Goal: Task Accomplishment & Management: Manage account settings

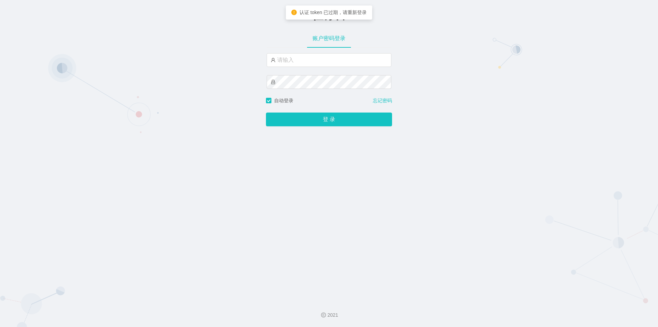
click at [174, 97] on div "任务台 账户密码登录 自动登录 忘记密码 登 录" at bounding box center [329, 147] width 658 height 295
click at [324, 66] on input "text" at bounding box center [329, 60] width 125 height 14
paste input "admin"
type input "admin"
drag, startPoint x: 200, startPoint y: 126, endPoint x: 311, endPoint y: 109, distance: 112.7
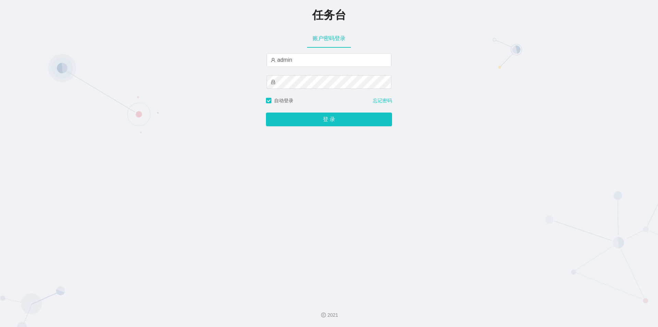
click at [200, 126] on div "任务台 账户密码登录 admin 自动登录 忘记密码 登 录" at bounding box center [329, 147] width 658 height 295
click at [350, 122] on button "登 录" at bounding box center [329, 119] width 126 height 14
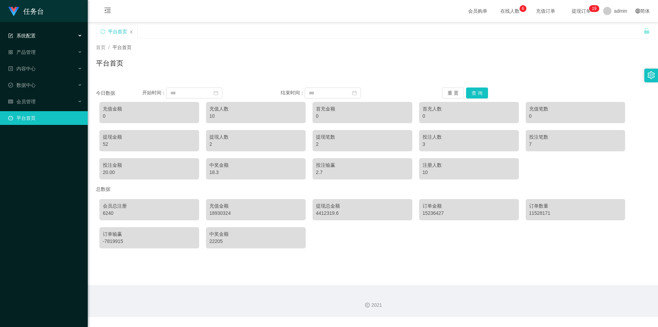
click at [41, 33] on div "系统配置" at bounding box center [44, 36] width 88 height 14
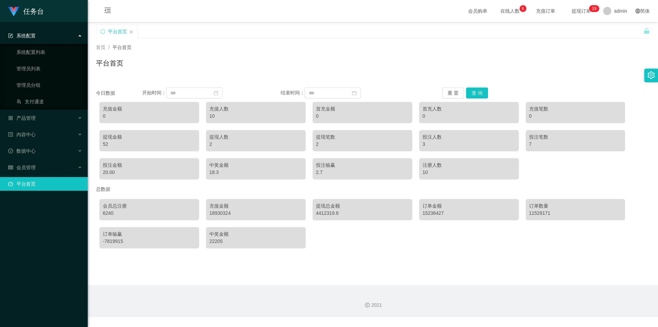
click at [45, 34] on div "系统配置" at bounding box center [44, 36] width 88 height 14
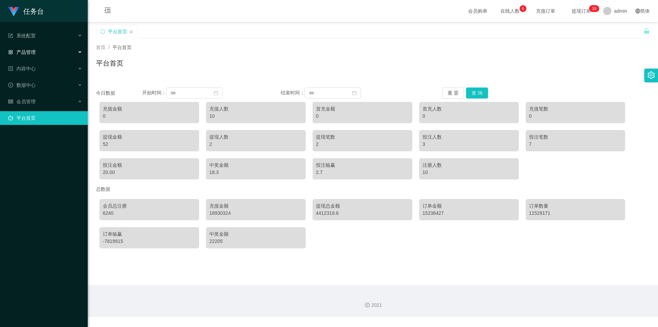
click at [41, 56] on div "产品管理" at bounding box center [44, 52] width 88 height 14
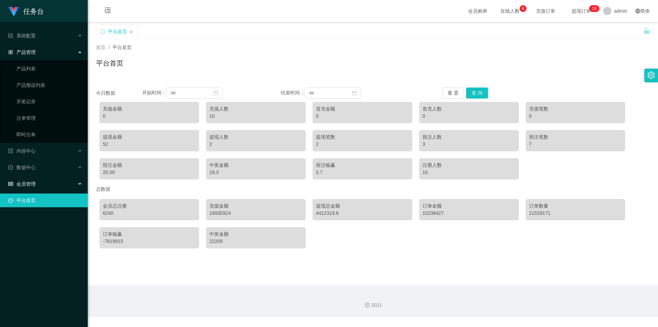
click at [31, 182] on span "会员管理" at bounding box center [21, 183] width 27 height 5
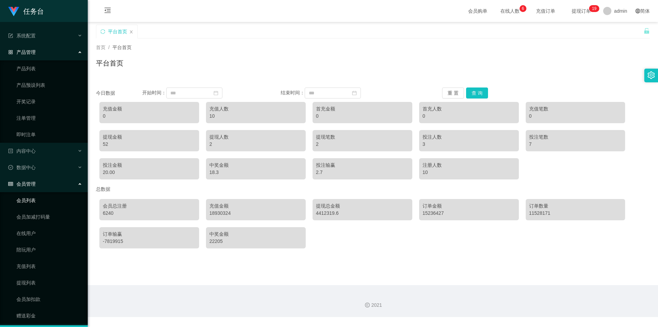
click at [39, 197] on link "会员列表" at bounding box center [49, 200] width 66 height 14
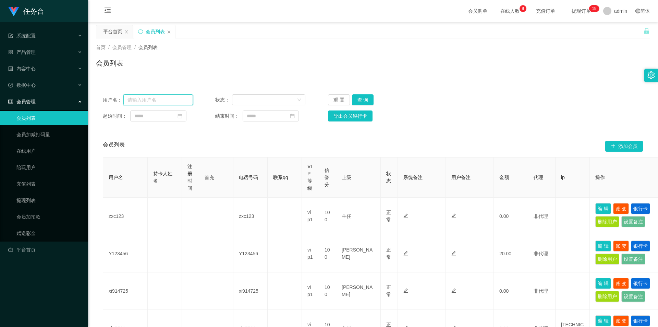
click at [133, 104] on input "text" at bounding box center [158, 99] width 70 height 11
paste input "xin5521"
type input "xin5521"
click at [365, 98] on button "查 询" at bounding box center [363, 99] width 22 height 11
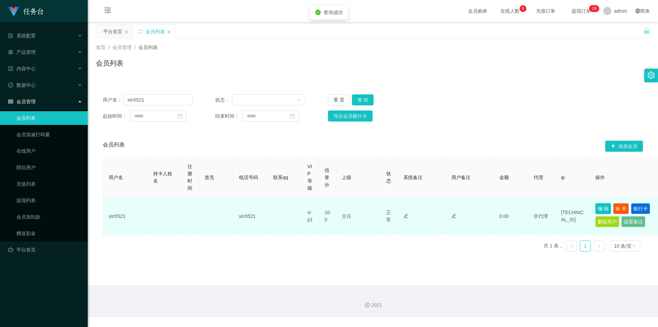
click at [604, 212] on button "编 辑" at bounding box center [604, 208] width 16 height 11
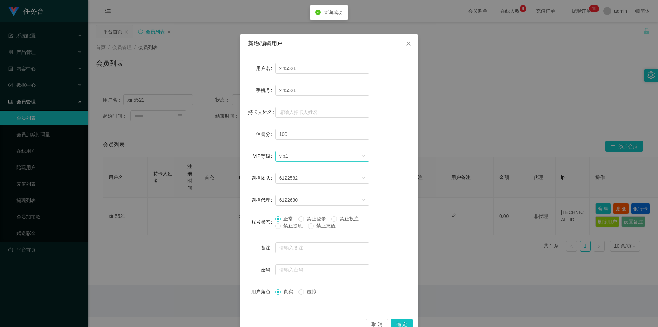
click at [288, 156] on div "选择VIP等级 vip1" at bounding box center [320, 156] width 82 height 10
click at [296, 221] on li "VIP6" at bounding box center [320, 224] width 94 height 11
click at [402, 323] on button "确 定" at bounding box center [402, 323] width 22 height 11
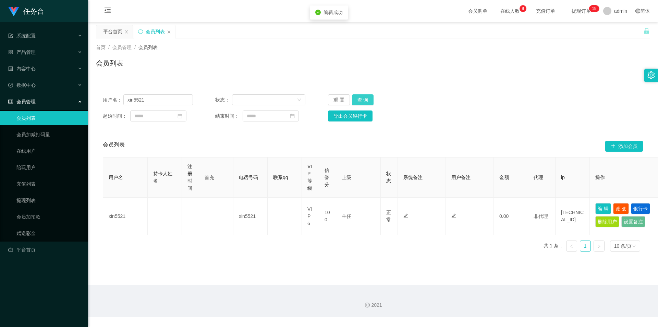
click at [370, 99] on button "查 询" at bounding box center [363, 99] width 22 height 11
click at [112, 31] on div "平台首页" at bounding box center [112, 31] width 19 height 13
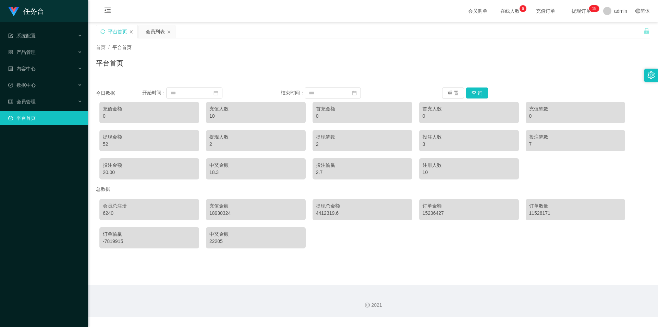
click at [131, 31] on icon "图标: close" at bounding box center [131, 32] width 4 height 4
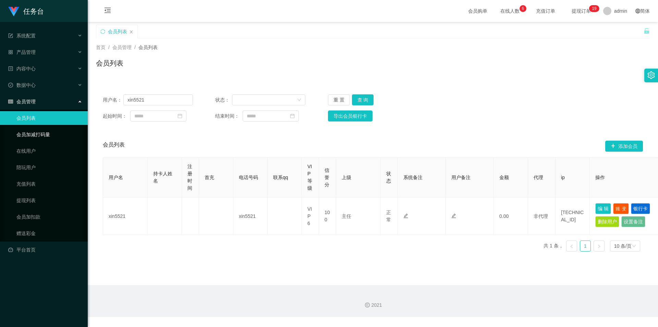
click at [42, 138] on link "会员加减打码量" at bounding box center [49, 135] width 66 height 14
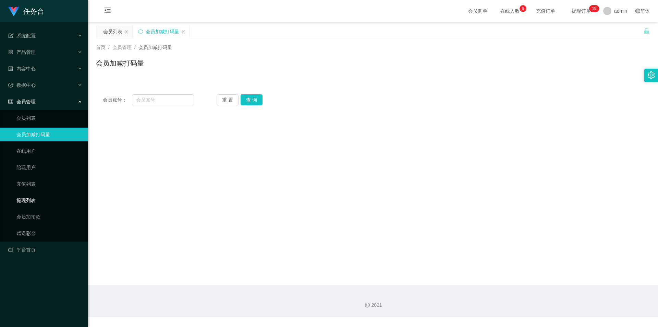
click at [33, 204] on link "提现列表" at bounding box center [49, 200] width 66 height 14
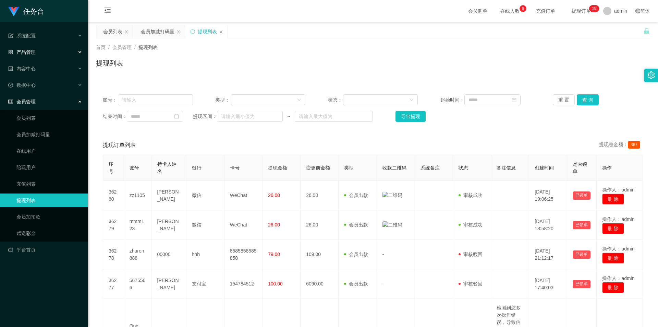
click at [33, 52] on span "产品管理" at bounding box center [21, 51] width 27 height 5
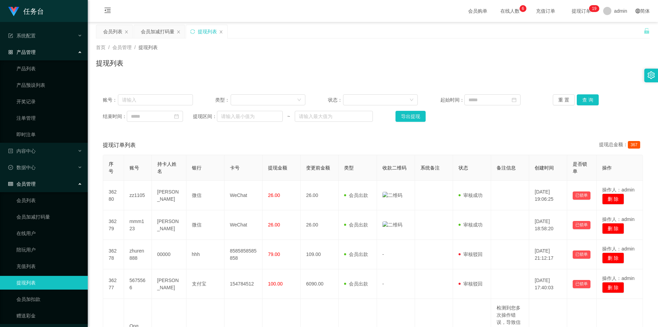
scroll to position [19, 0]
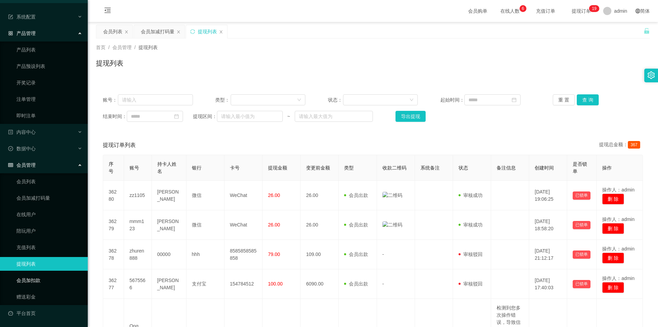
click at [40, 283] on link "会员加扣款" at bounding box center [49, 280] width 66 height 14
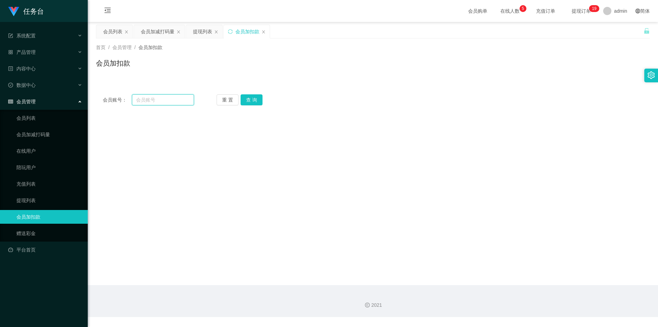
click at [165, 101] on input "text" at bounding box center [163, 99] width 62 height 11
click at [150, 37] on div "会员加减打码量" at bounding box center [158, 31] width 34 height 13
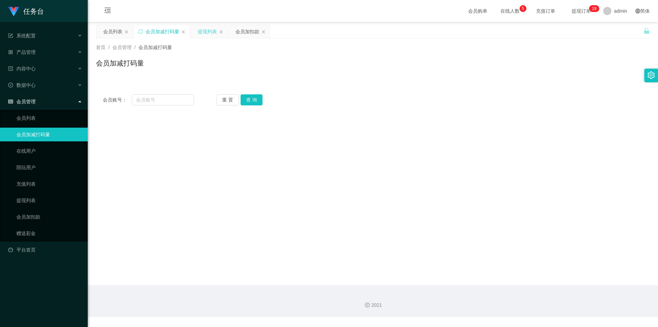
click at [207, 32] on div "提现列表" at bounding box center [207, 31] width 19 height 13
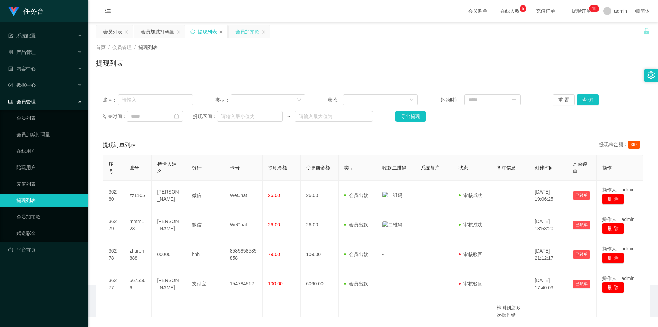
click at [243, 32] on div "会员加扣款" at bounding box center [248, 31] width 24 height 13
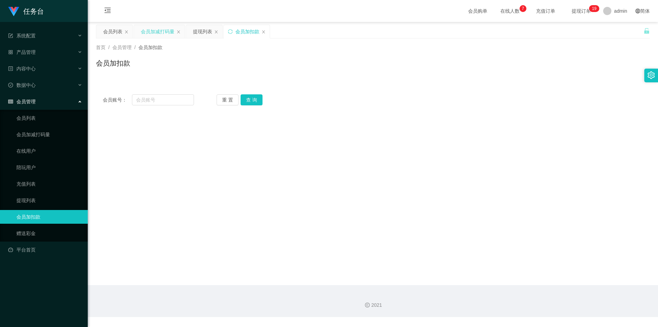
click at [155, 30] on div "会员加减打码量" at bounding box center [158, 31] width 34 height 13
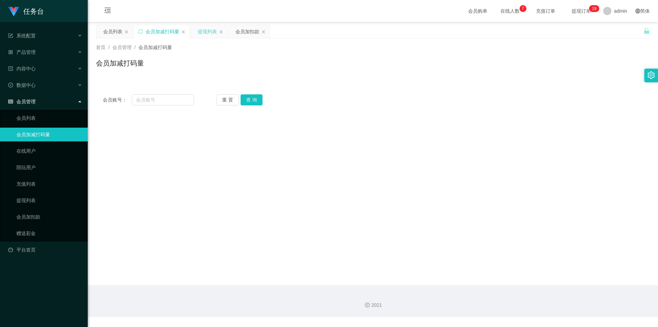
click at [203, 29] on div "提现列表" at bounding box center [207, 31] width 19 height 13
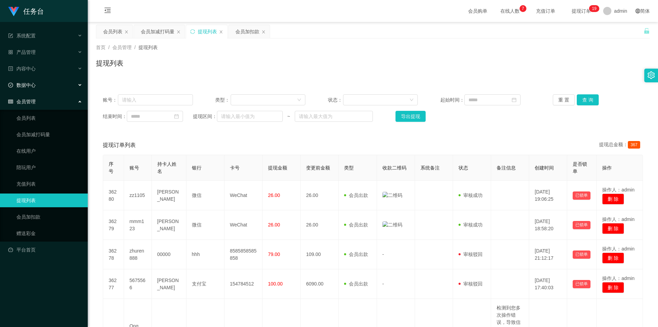
click at [44, 91] on div "数据中心" at bounding box center [44, 85] width 88 height 14
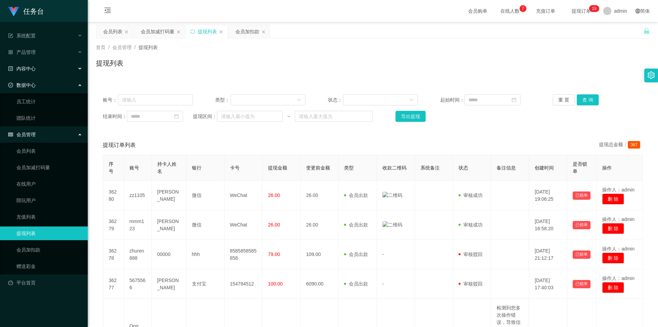
click at [35, 70] on span "内容中心" at bounding box center [21, 68] width 27 height 5
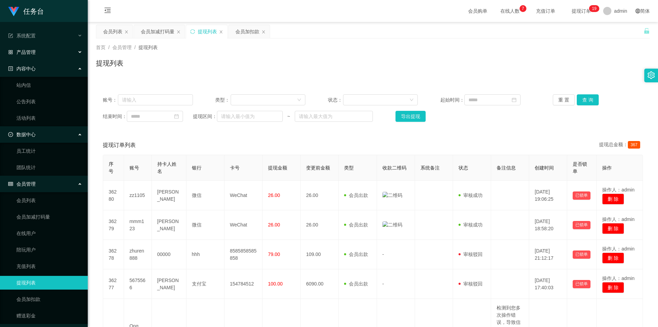
click at [36, 56] on div "产品管理" at bounding box center [44, 52] width 88 height 14
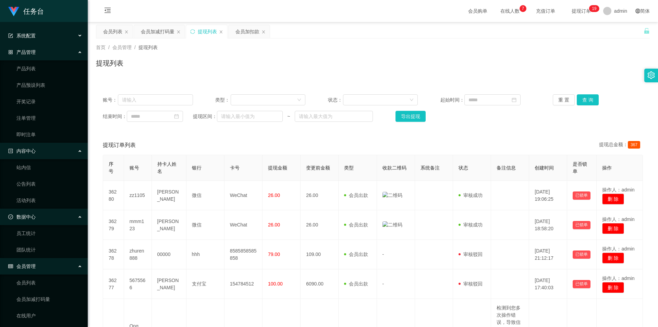
click at [26, 38] on span "系统配置" at bounding box center [21, 35] width 27 height 5
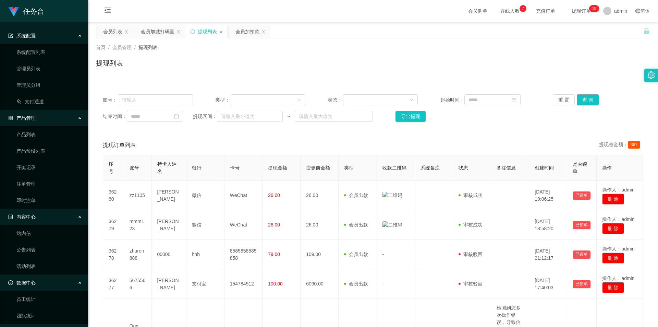
click at [49, 36] on div "系统配置" at bounding box center [44, 36] width 88 height 14
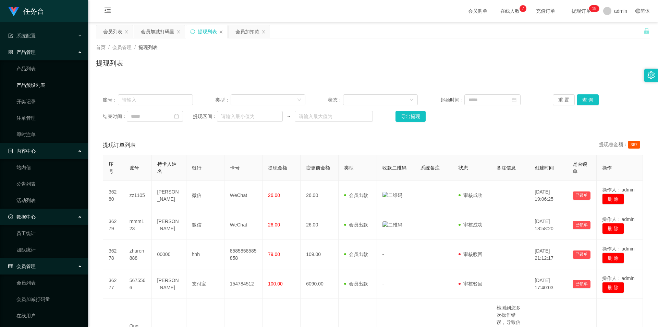
click at [38, 90] on link "产品预设列表" at bounding box center [49, 85] width 66 height 14
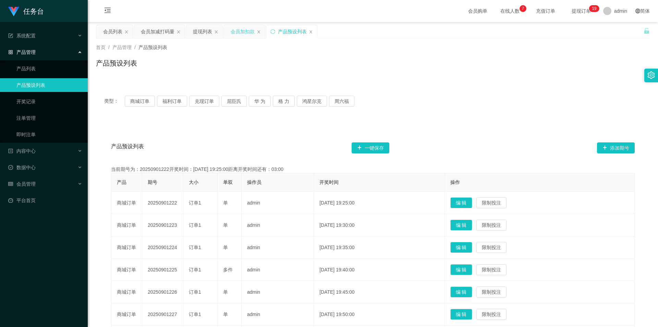
click at [238, 34] on div "会员加扣款" at bounding box center [243, 31] width 24 height 13
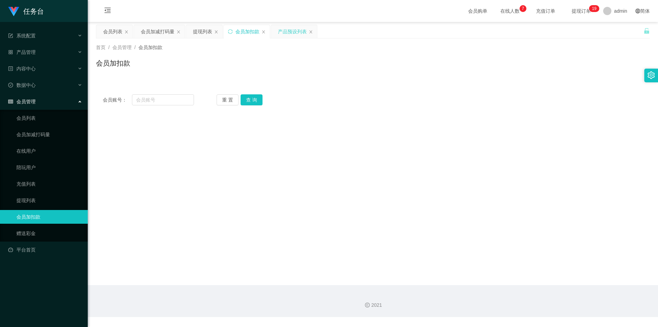
click at [280, 32] on div "产品预设列表" at bounding box center [292, 31] width 29 height 13
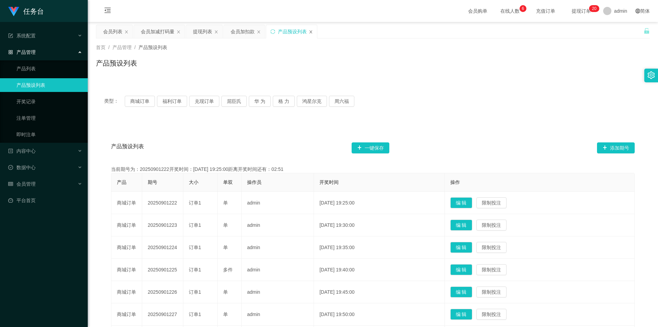
click at [312, 32] on icon "图标: close" at bounding box center [311, 32] width 4 height 4
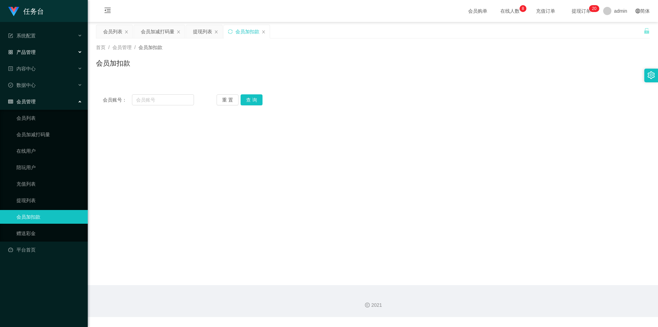
click at [41, 55] on div "产品管理" at bounding box center [44, 52] width 88 height 14
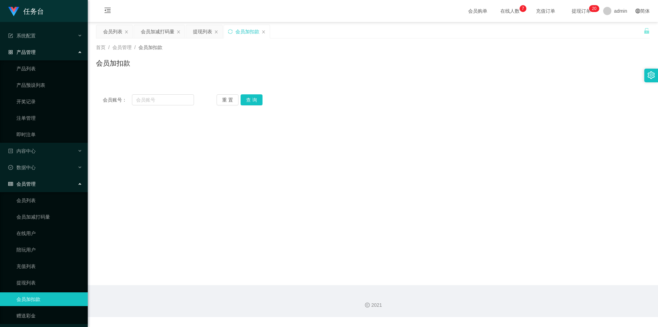
scroll to position [19, 0]
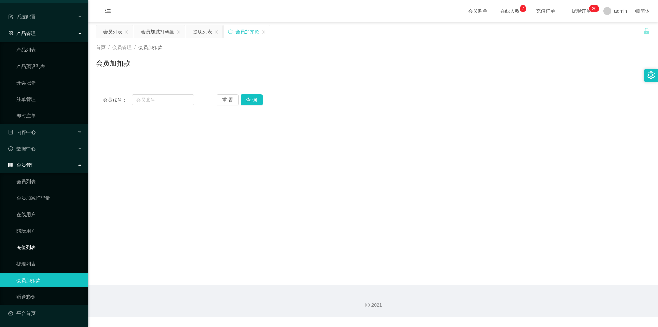
click at [31, 251] on link "充值列表" at bounding box center [49, 247] width 66 height 14
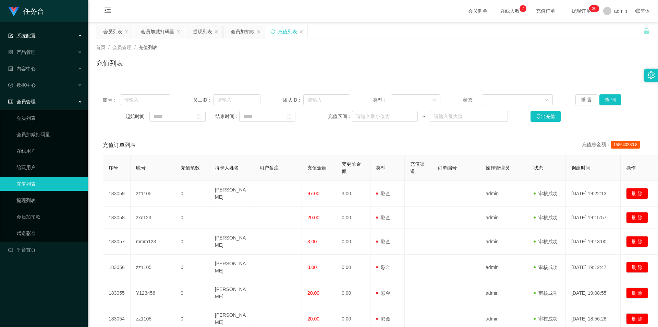
click at [34, 42] on div "系统配置" at bounding box center [44, 36] width 88 height 14
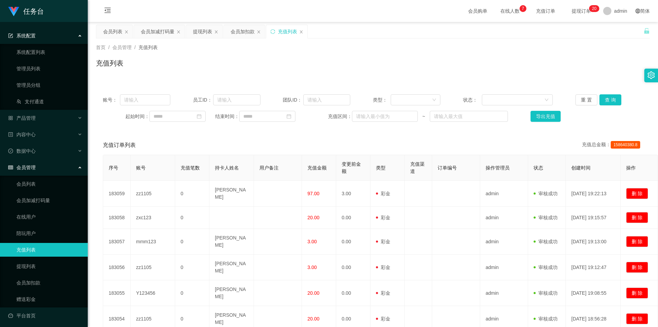
click at [34, 38] on span "系统配置" at bounding box center [21, 35] width 27 height 5
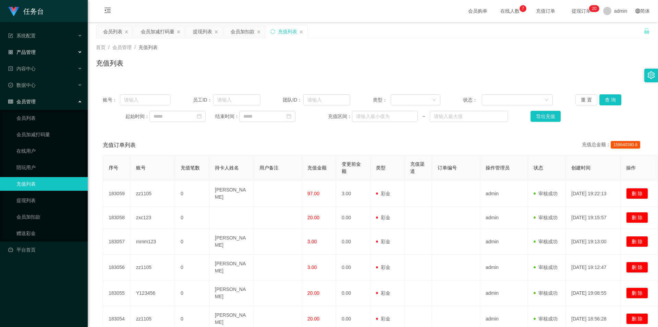
click at [34, 58] on div "产品管理" at bounding box center [44, 52] width 88 height 14
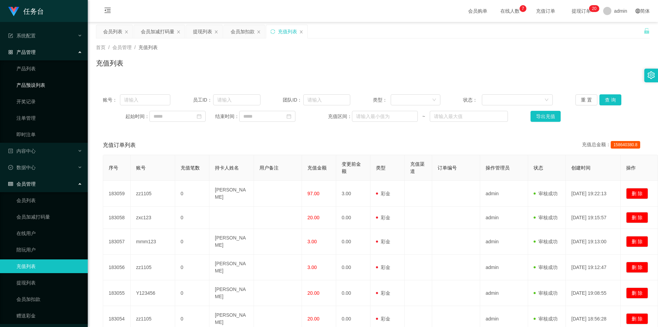
click at [39, 87] on link "产品预设列表" at bounding box center [49, 85] width 66 height 14
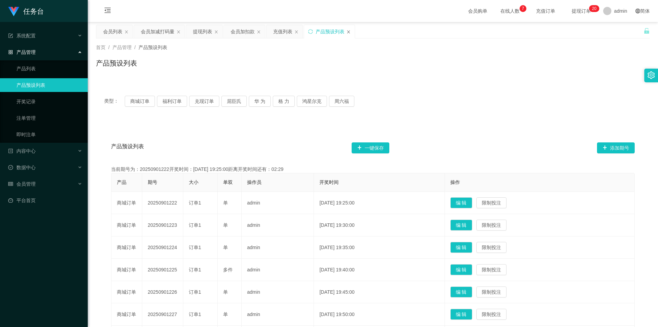
click at [350, 34] on icon "图标: close" at bounding box center [349, 32] width 4 height 4
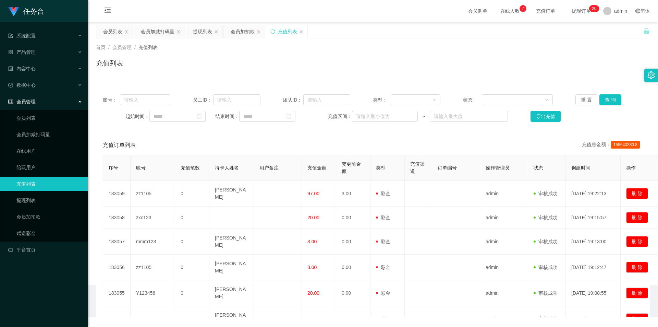
click at [304, 32] on div "充值列表" at bounding box center [286, 31] width 41 height 13
click at [37, 49] on div "产品管理" at bounding box center [44, 52] width 88 height 14
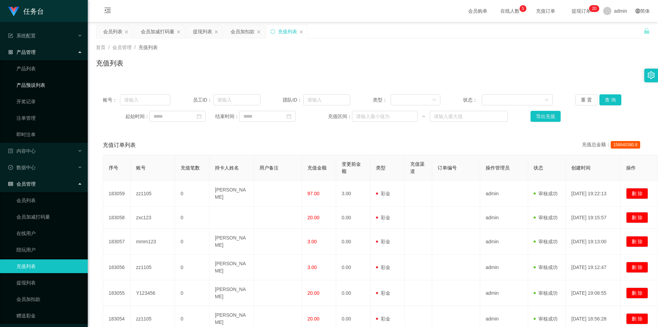
click at [35, 86] on link "产品预设列表" at bounding box center [49, 85] width 66 height 14
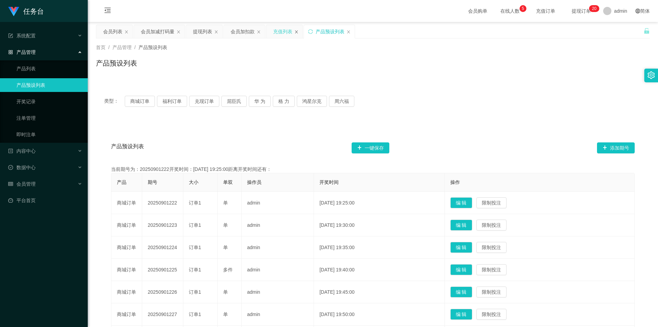
click at [296, 33] on icon "图标: close" at bounding box center [296, 32] width 4 height 4
click at [30, 185] on span "会员管理" at bounding box center [21, 183] width 27 height 5
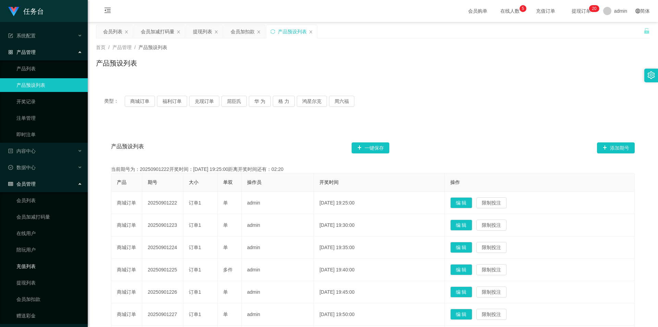
click at [30, 273] on link "充值列表" at bounding box center [49, 266] width 66 height 14
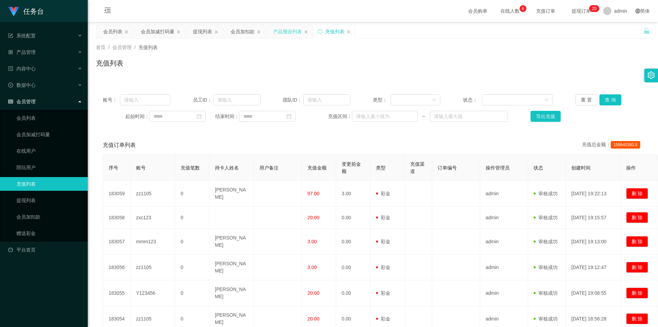
click at [288, 28] on div "产品预设列表" at bounding box center [287, 31] width 29 height 13
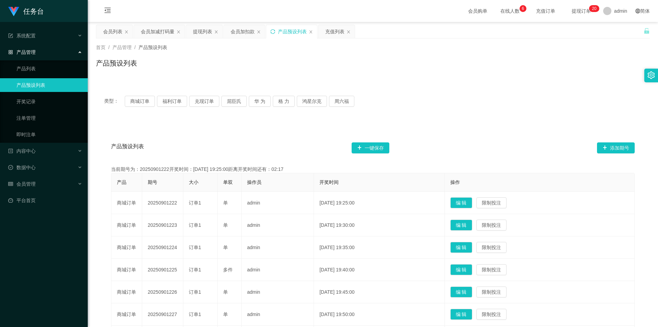
click at [272, 30] on icon "图标: sync" at bounding box center [273, 31] width 4 height 4
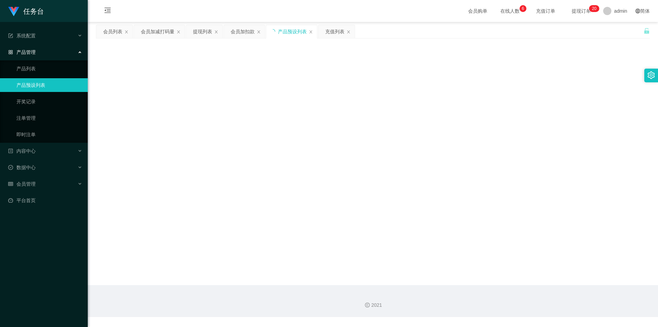
click at [272, 30] on icon "图标: loading" at bounding box center [272, 31] width 7 height 7
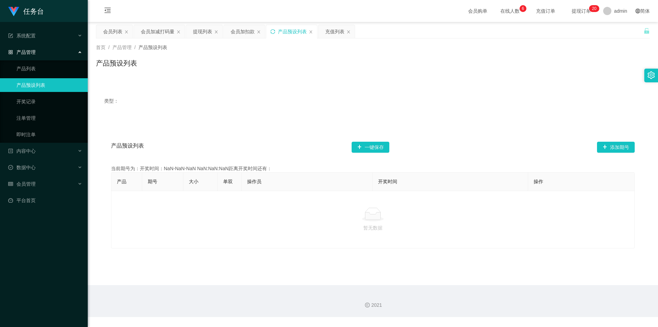
click at [272, 30] on icon "图标: sync" at bounding box center [273, 31] width 4 height 4
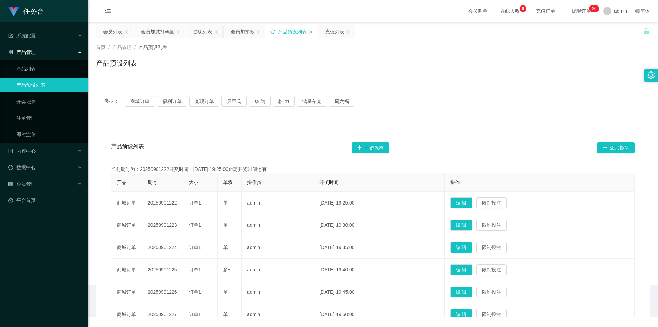
click at [272, 30] on icon "图标: sync" at bounding box center [273, 31] width 4 height 4
click at [295, 32] on div "产品预设列表" at bounding box center [292, 31] width 29 height 13
click at [28, 38] on span "系统配置" at bounding box center [21, 35] width 27 height 5
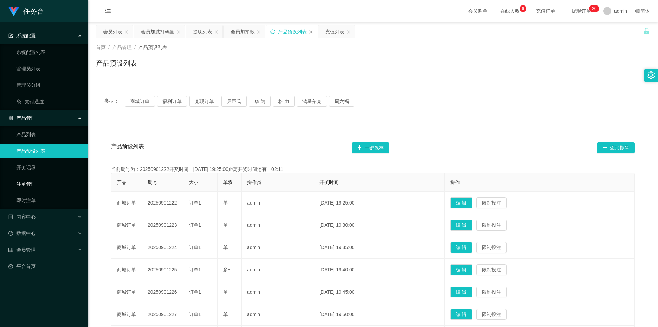
click at [26, 184] on link "注单管理" at bounding box center [49, 184] width 66 height 14
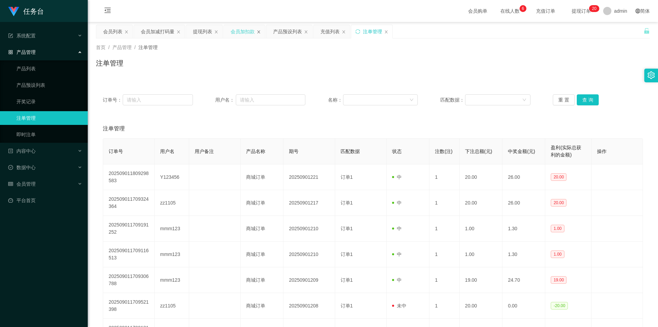
click at [260, 32] on icon "图标: close" at bounding box center [259, 32] width 4 height 4
click at [267, 32] on div "产品预设列表" at bounding box center [247, 31] width 46 height 13
click at [264, 33] on icon "图标: close" at bounding box center [264, 32] width 4 height 4
click at [264, 33] on div "注单管理" at bounding box center [282, 31] width 41 height 13
click at [255, 31] on icon "图标: close" at bounding box center [254, 32] width 4 height 4
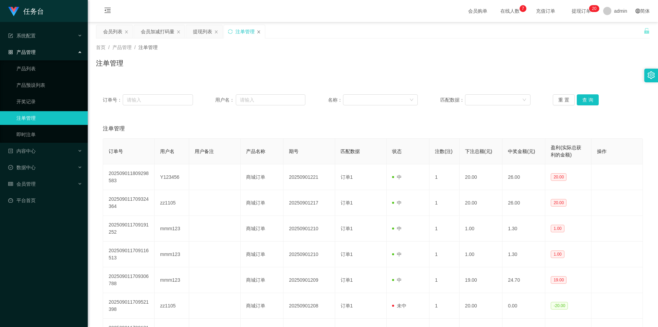
click at [258, 31] on icon "图标: close" at bounding box center [259, 32] width 4 height 4
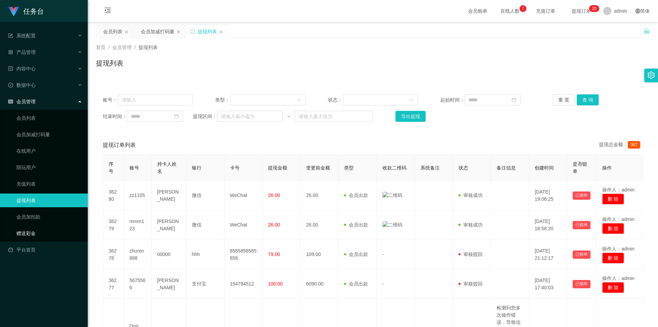
click at [29, 229] on link "赠送彩金" at bounding box center [49, 233] width 66 height 14
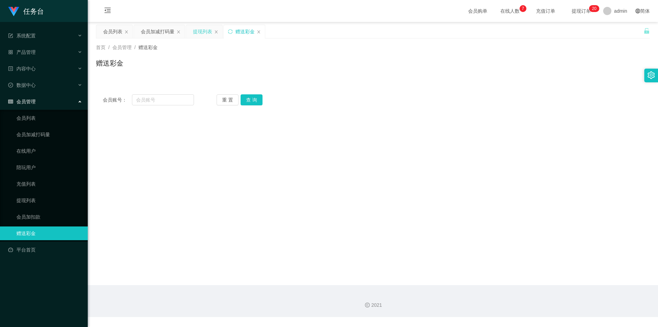
click at [207, 30] on div "提现列表" at bounding box center [202, 31] width 19 height 13
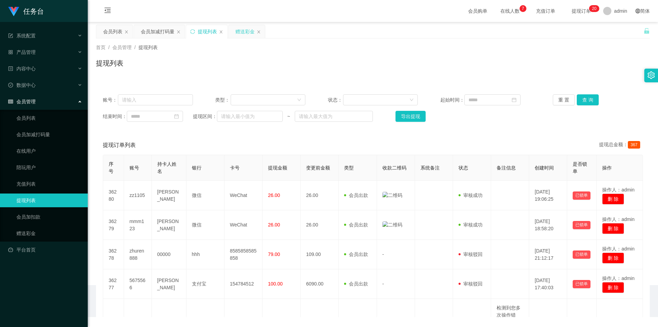
click at [238, 29] on div "赠送彩金" at bounding box center [245, 31] width 19 height 13
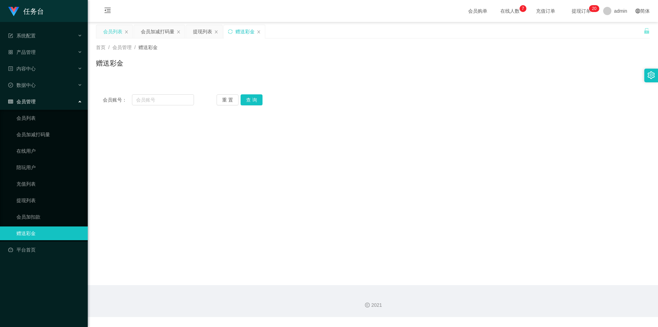
click at [109, 32] on div "会员列表" at bounding box center [112, 31] width 19 height 13
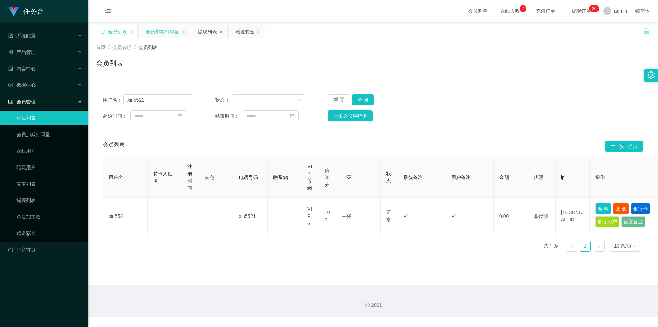
click at [163, 32] on div "会员加减打码量" at bounding box center [163, 31] width 34 height 13
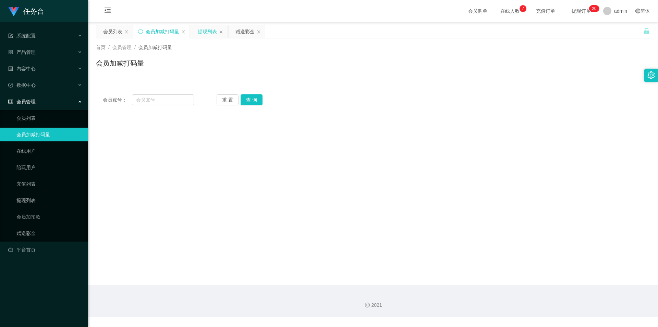
click at [212, 32] on div "提现列表" at bounding box center [207, 31] width 19 height 13
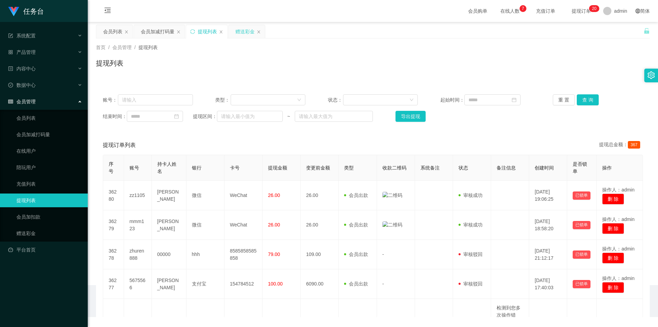
click at [239, 33] on div "赠送彩金" at bounding box center [245, 31] width 19 height 13
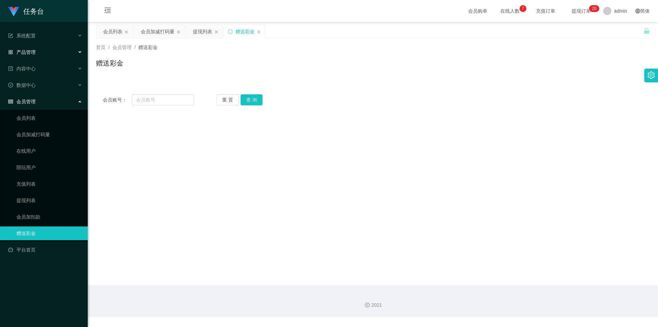
click at [36, 54] on div "产品管理" at bounding box center [44, 52] width 88 height 14
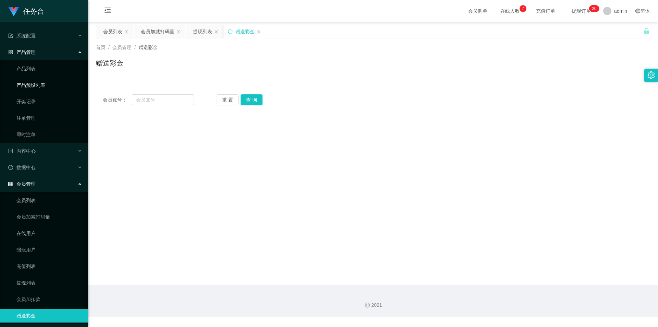
click at [43, 87] on link "产品预设列表" at bounding box center [49, 85] width 66 height 14
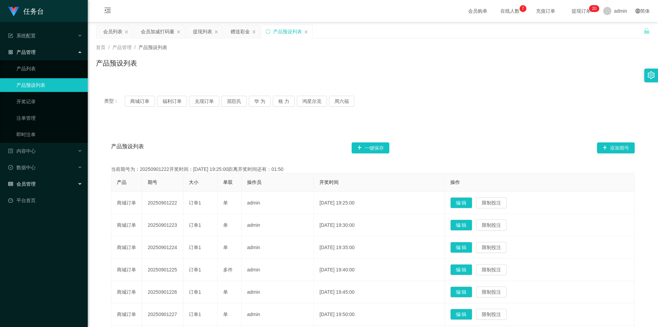
click at [40, 178] on div "会员管理" at bounding box center [44, 184] width 88 height 14
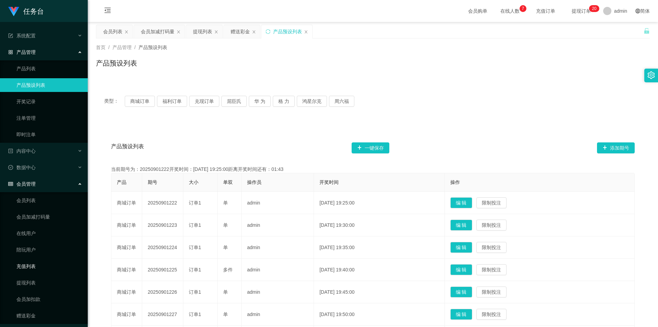
click at [26, 266] on link "充值列表" at bounding box center [49, 266] width 66 height 14
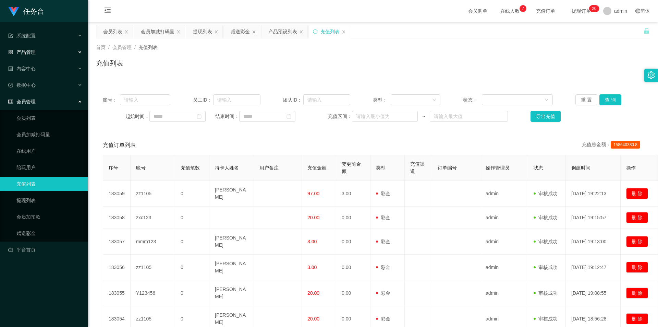
click at [31, 50] on span "产品管理" at bounding box center [21, 51] width 27 height 5
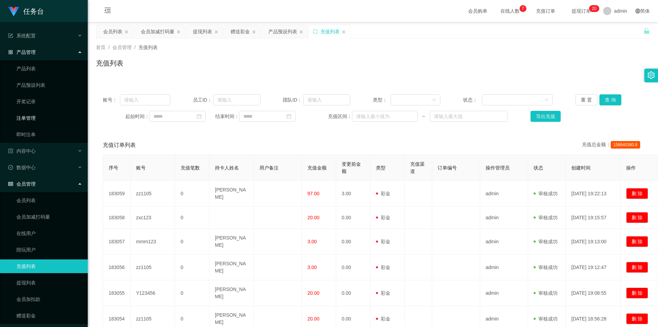
click at [35, 118] on link "注单管理" at bounding box center [49, 118] width 66 height 14
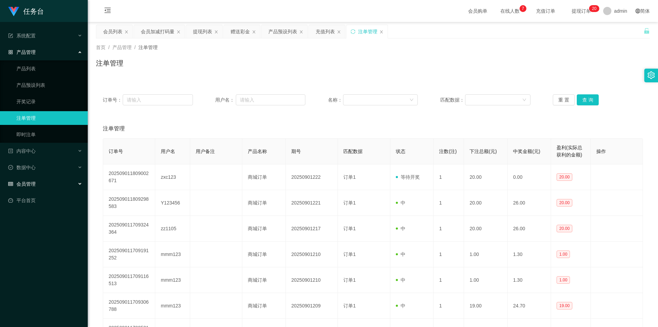
click at [35, 185] on span "会员管理" at bounding box center [21, 183] width 27 height 5
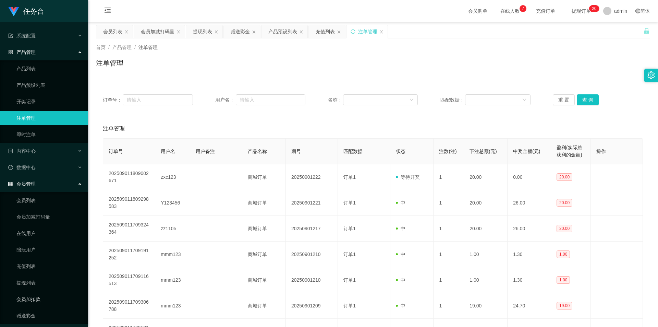
click at [38, 301] on link "会员加扣款" at bounding box center [49, 299] width 66 height 14
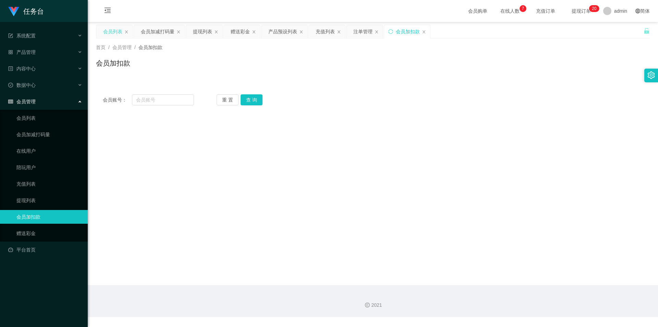
click at [107, 35] on div "会员列表" at bounding box center [112, 31] width 19 height 13
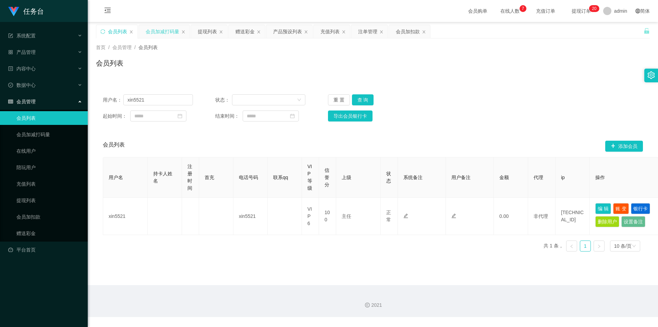
click at [163, 33] on div "会员加减打码量" at bounding box center [163, 31] width 34 height 13
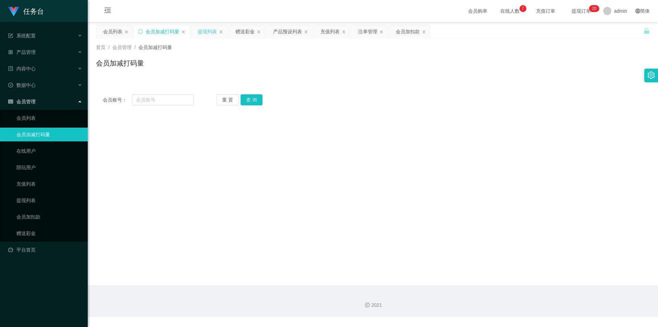
click at [205, 29] on div "提现列表" at bounding box center [207, 31] width 19 height 13
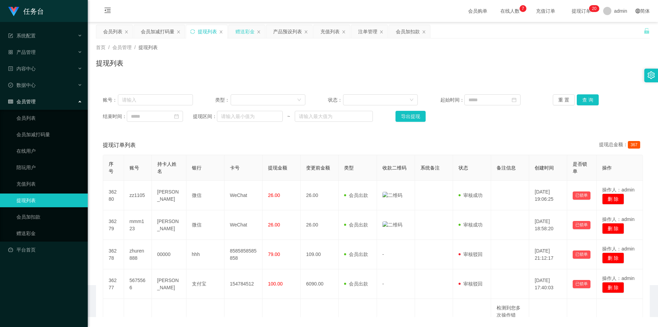
click at [247, 32] on div "赠送彩金" at bounding box center [245, 31] width 19 height 13
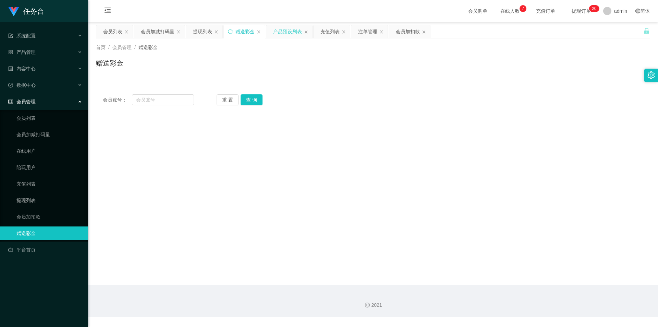
click at [287, 32] on div "产品预设列表" at bounding box center [287, 31] width 29 height 13
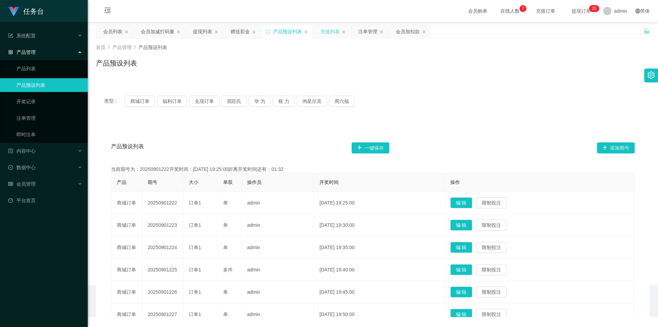
click at [325, 32] on div "充值列表" at bounding box center [330, 31] width 19 height 13
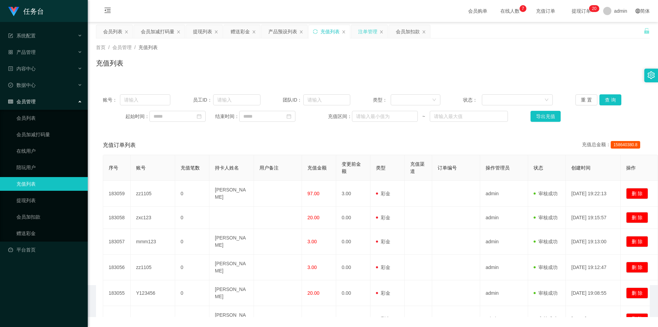
click at [367, 32] on div "注单管理" at bounding box center [367, 31] width 19 height 13
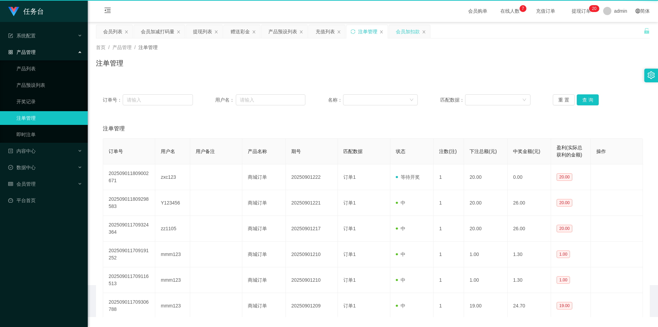
click at [409, 30] on div "会员加扣款" at bounding box center [408, 31] width 24 height 13
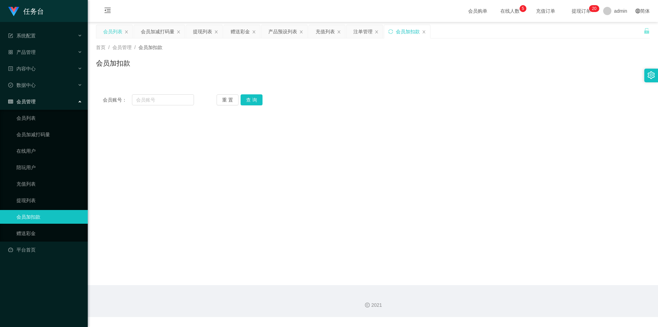
click at [106, 31] on div "会员列表" at bounding box center [112, 31] width 19 height 13
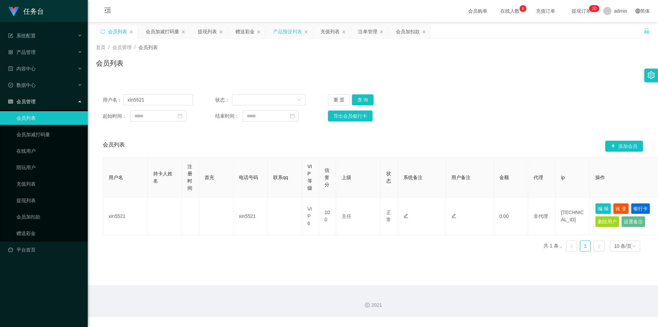
click at [277, 31] on div "产品预设列表" at bounding box center [287, 31] width 29 height 13
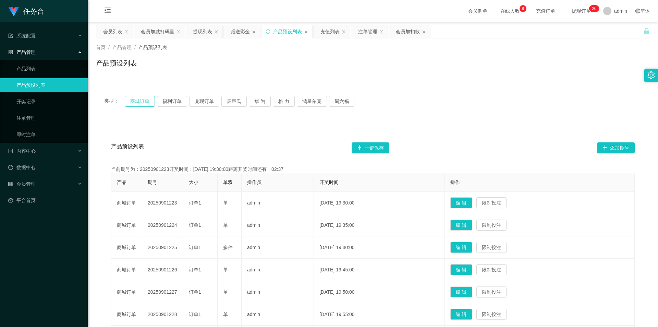
click at [130, 99] on button "商城订单" at bounding box center [140, 101] width 30 height 11
click at [172, 104] on button "福利订单" at bounding box center [172, 101] width 30 height 11
click at [199, 102] on button "兑现订单" at bounding box center [204, 101] width 30 height 11
click at [165, 102] on button "福利订单" at bounding box center [172, 101] width 30 height 11
click at [148, 102] on button "商城订单" at bounding box center [140, 101] width 30 height 11
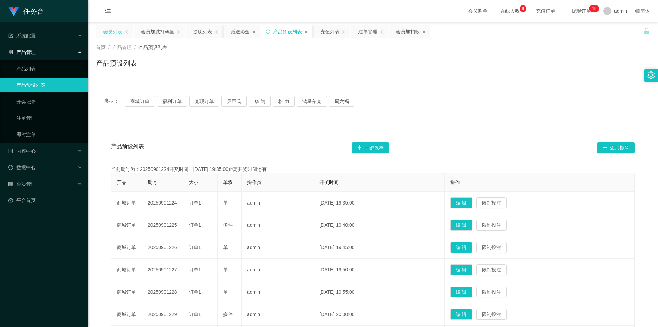
click at [112, 31] on div "会员列表" at bounding box center [112, 31] width 19 height 13
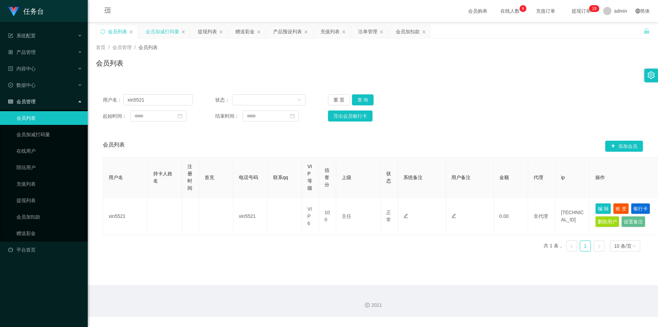
click at [165, 33] on div "会员加减打码量" at bounding box center [163, 31] width 34 height 13
